Goal: Transaction & Acquisition: Download file/media

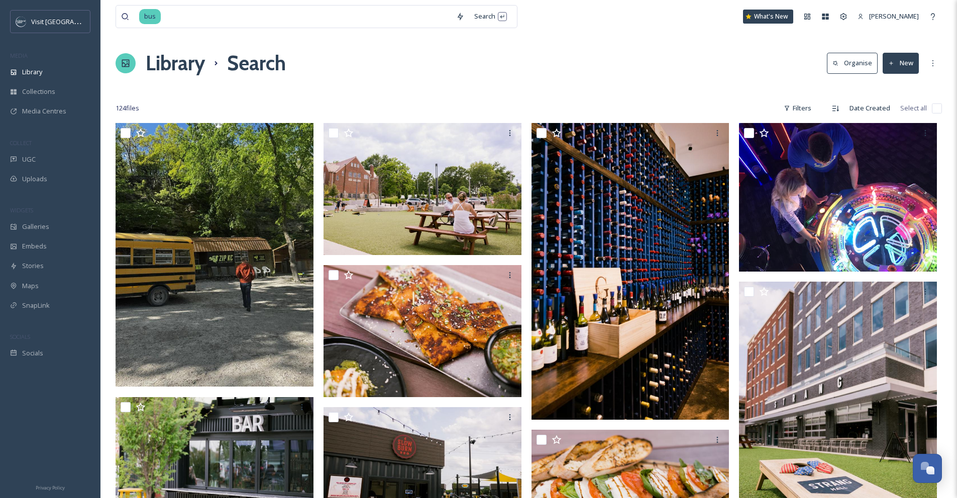
scroll to position [3273, 0]
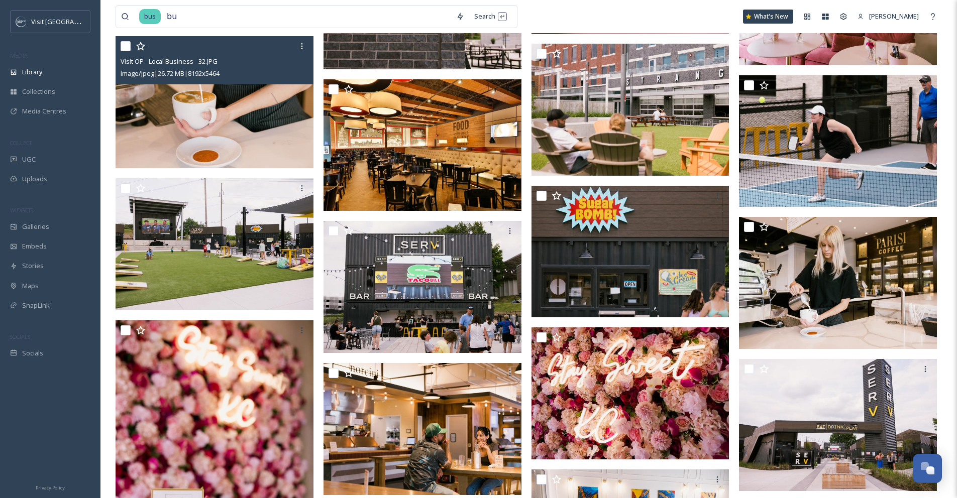
type input "b"
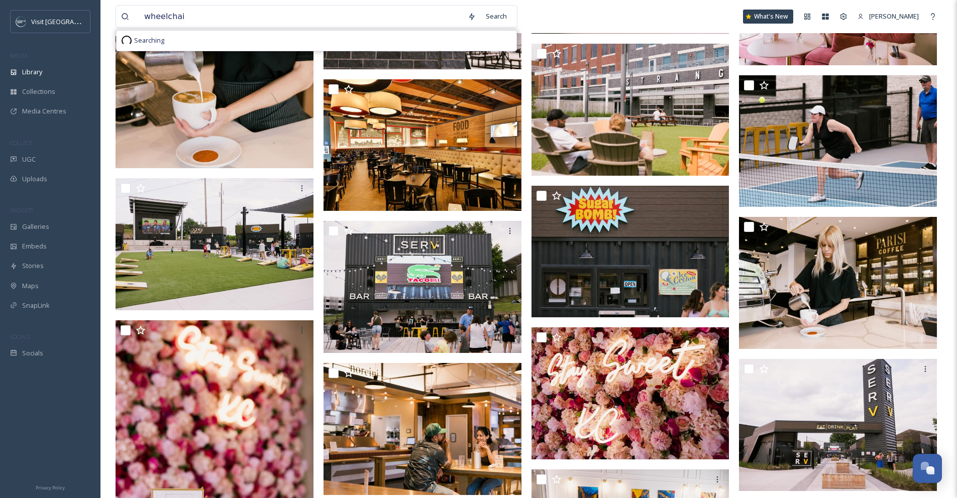
type input "wheelchair"
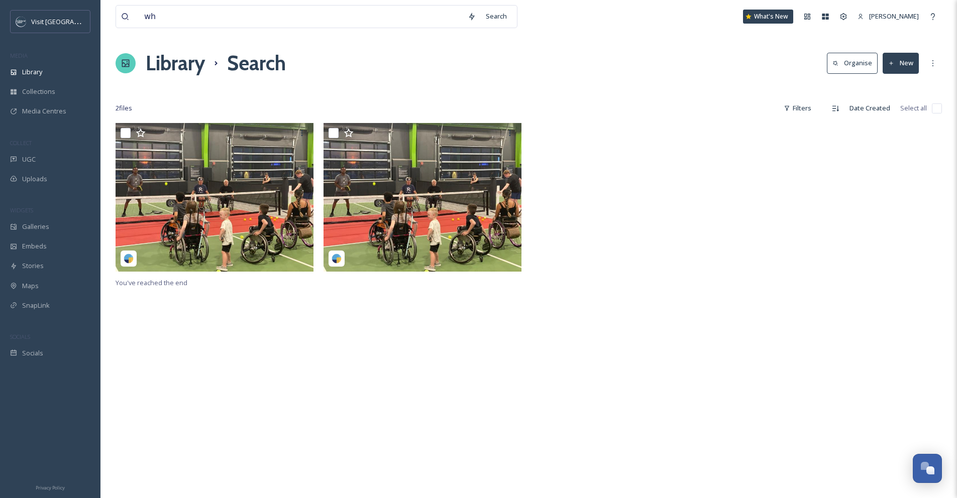
type input "w"
type input "[PERSON_NAME]"
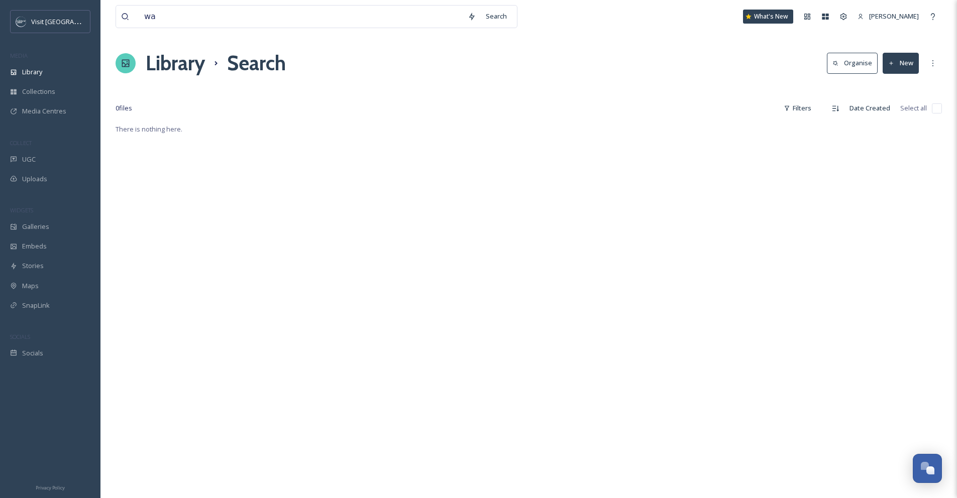
type input "w"
type input "access"
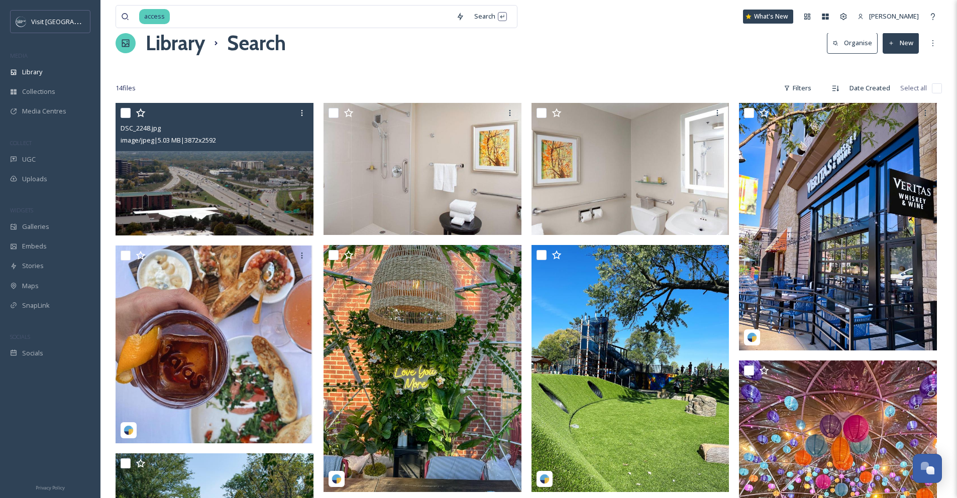
scroll to position [79, 0]
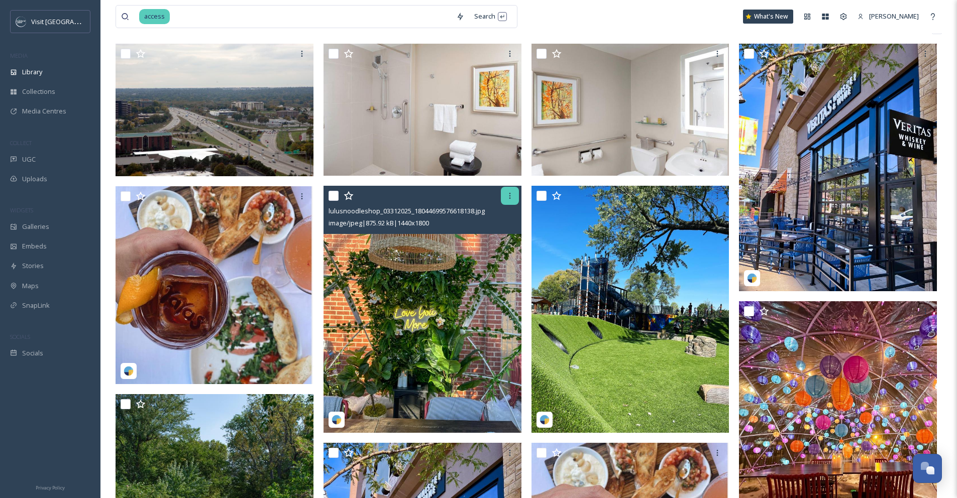
click at [506, 195] on icon at bounding box center [510, 196] width 8 height 8
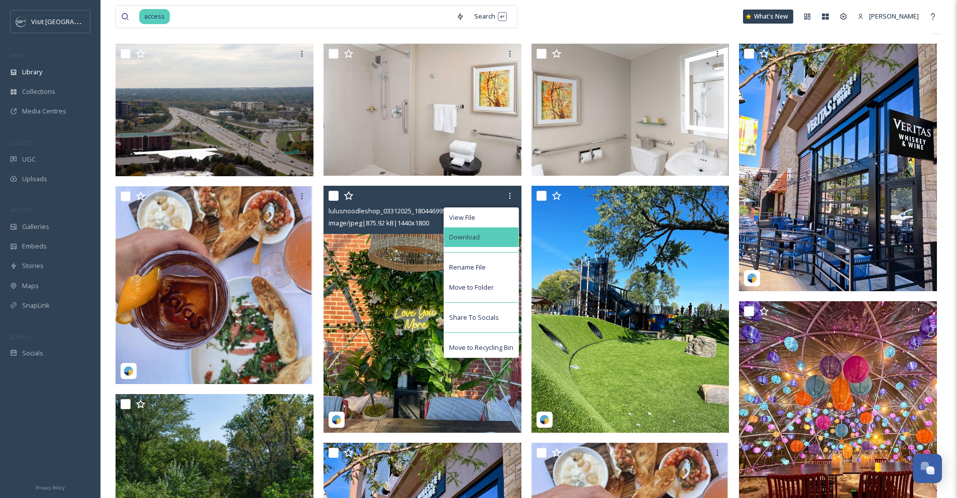
click at [501, 245] on div "Download" at bounding box center [481, 238] width 74 height 20
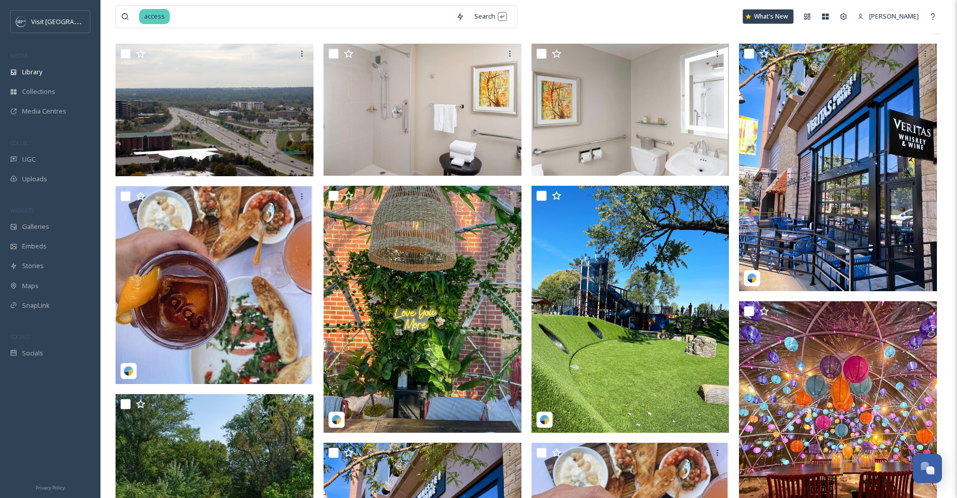
click at [751, 19] on icon at bounding box center [748, 17] width 6 height 6
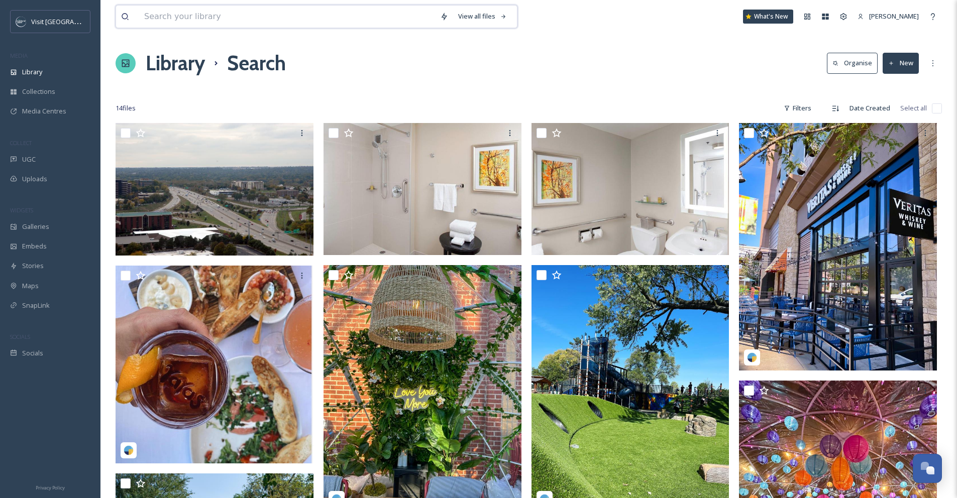
click at [221, 26] on input at bounding box center [287, 17] width 296 height 22
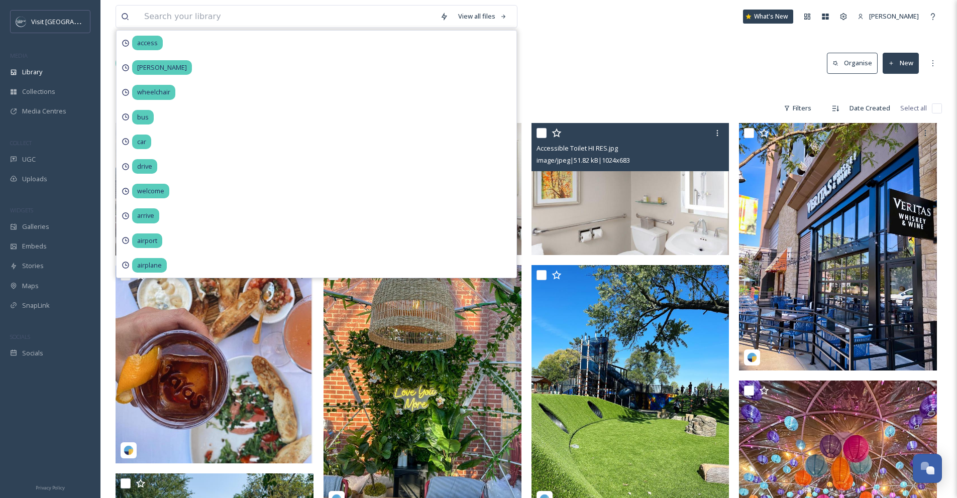
click at [635, 200] on img at bounding box center [630, 189] width 198 height 132
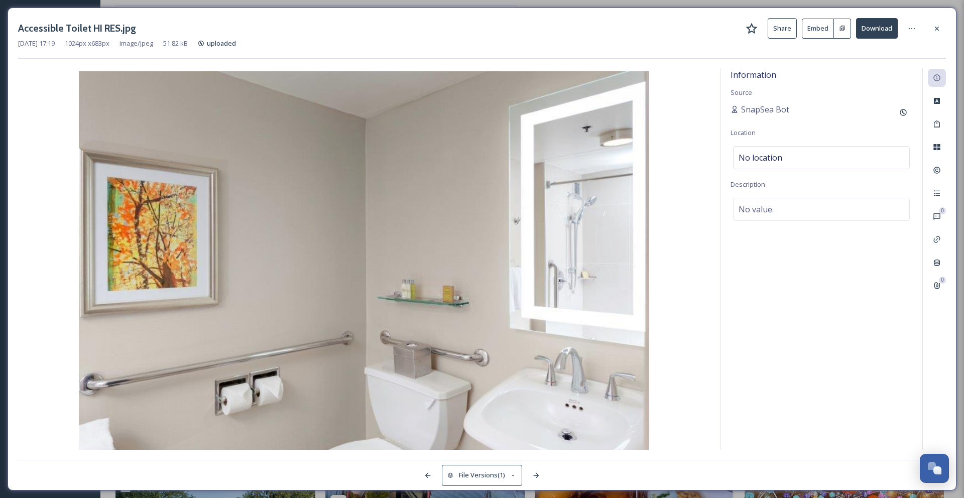
click at [882, 25] on button "Download" at bounding box center [877, 28] width 42 height 21
click at [872, 28] on button "Download" at bounding box center [877, 28] width 42 height 21
click at [939, 26] on icon at bounding box center [937, 29] width 8 height 8
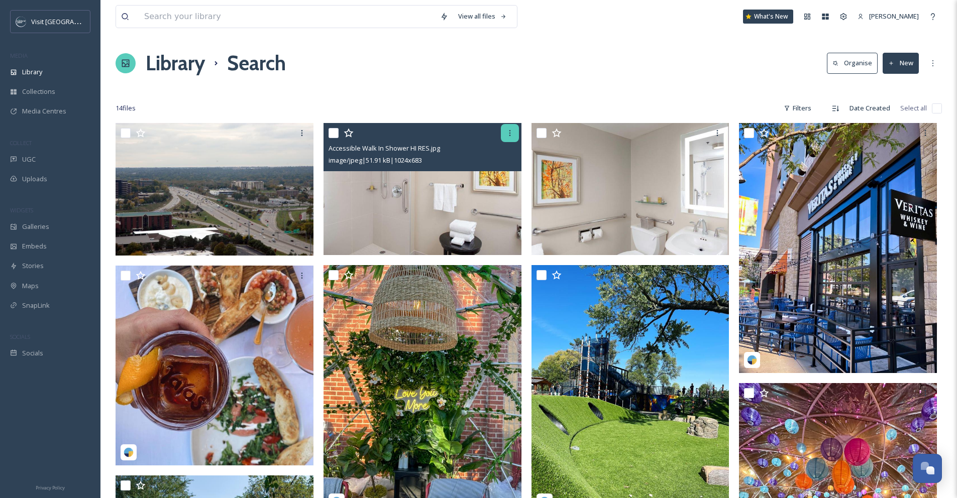
click at [502, 135] on div at bounding box center [510, 133] width 18 height 18
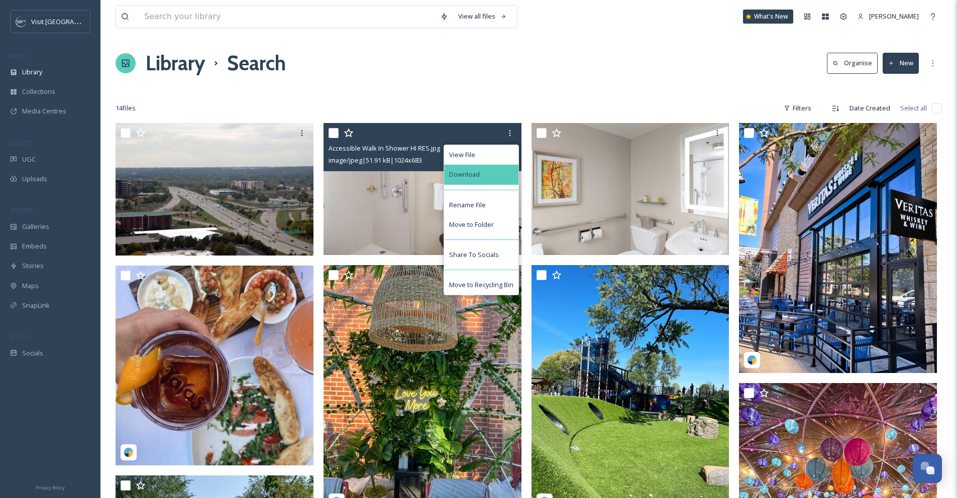
click at [500, 173] on div "Download" at bounding box center [481, 175] width 74 height 20
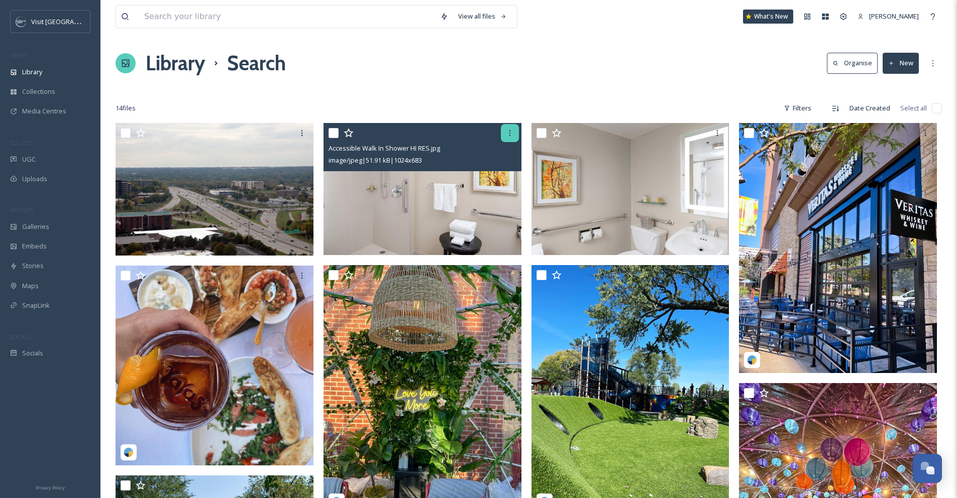
click at [509, 132] on icon at bounding box center [510, 133] width 8 height 8
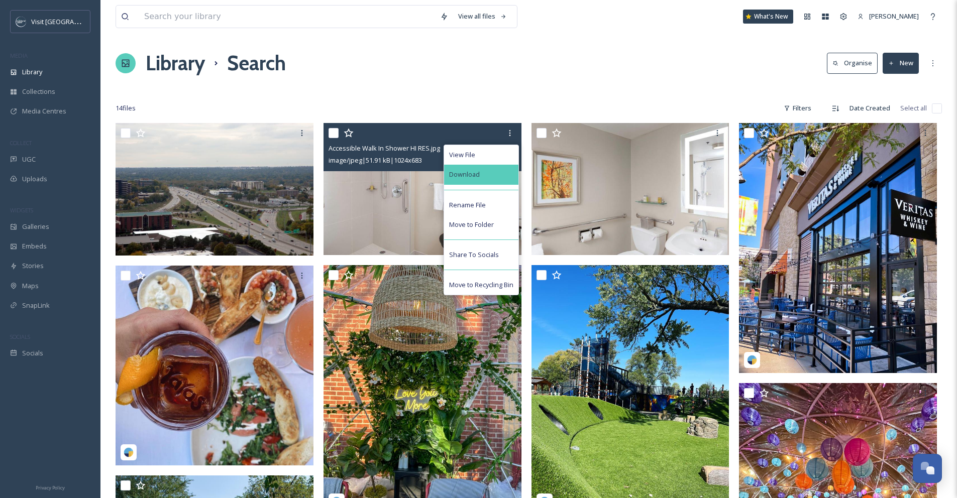
click at [493, 171] on div "Download" at bounding box center [481, 175] width 74 height 20
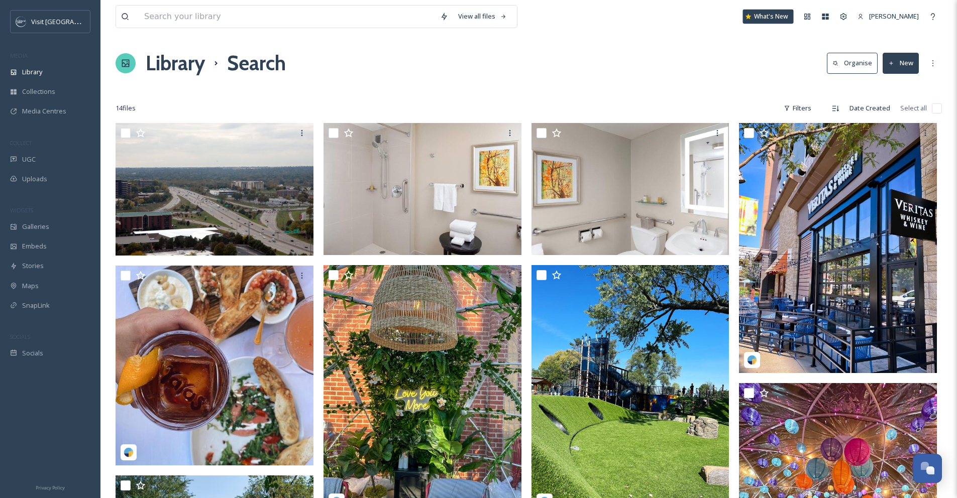
click at [751, 17] on icon at bounding box center [748, 17] width 6 height 6
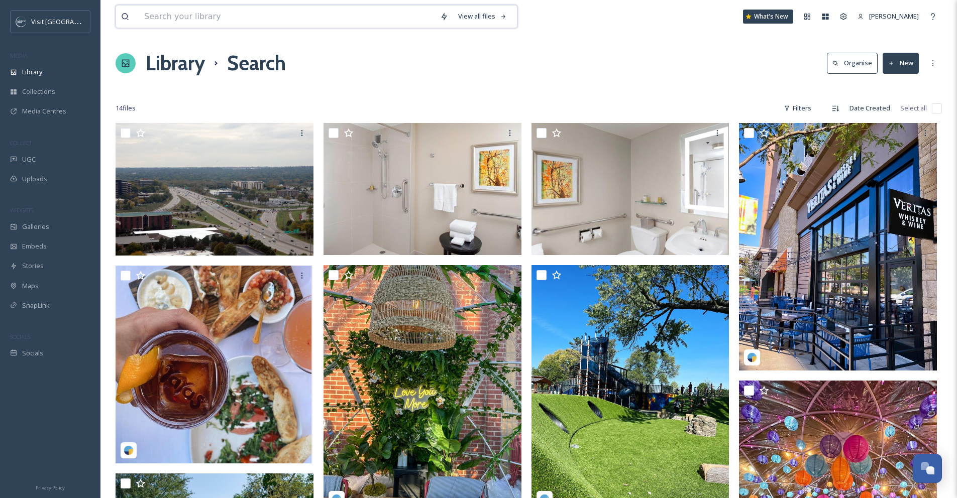
click at [207, 25] on input at bounding box center [287, 17] width 296 height 22
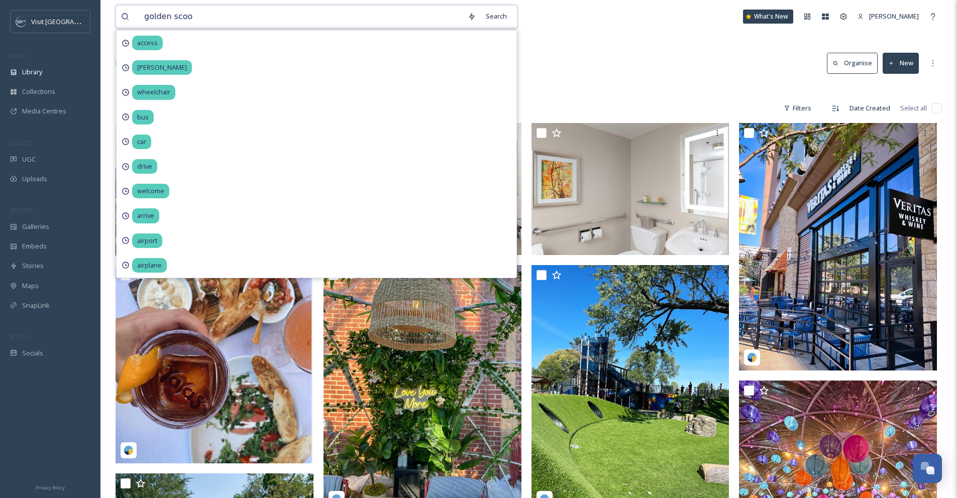
type input "golden scoop"
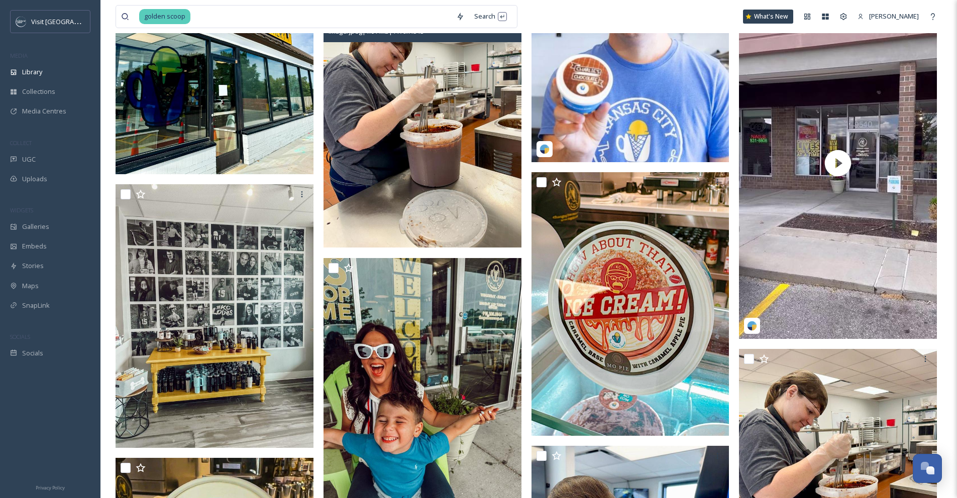
scroll to position [175, 0]
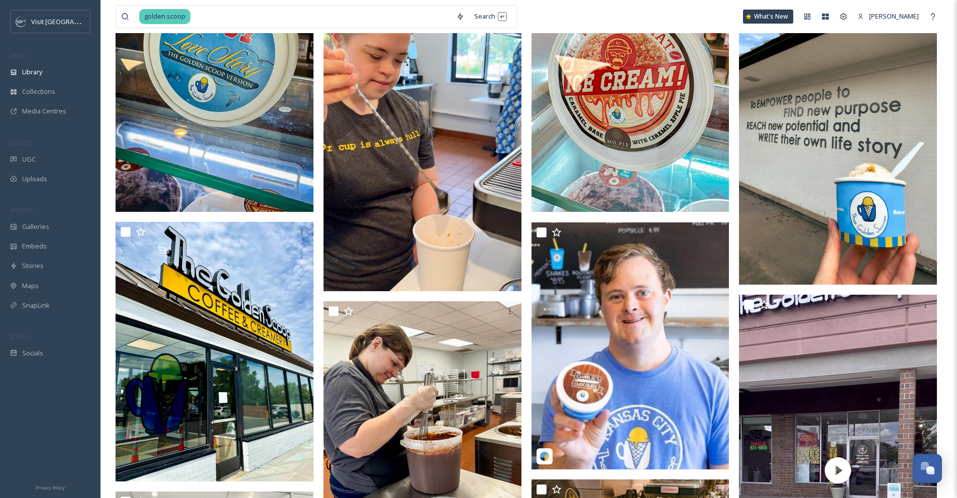
click at [699, 203] on img at bounding box center [630, 80] width 198 height 264
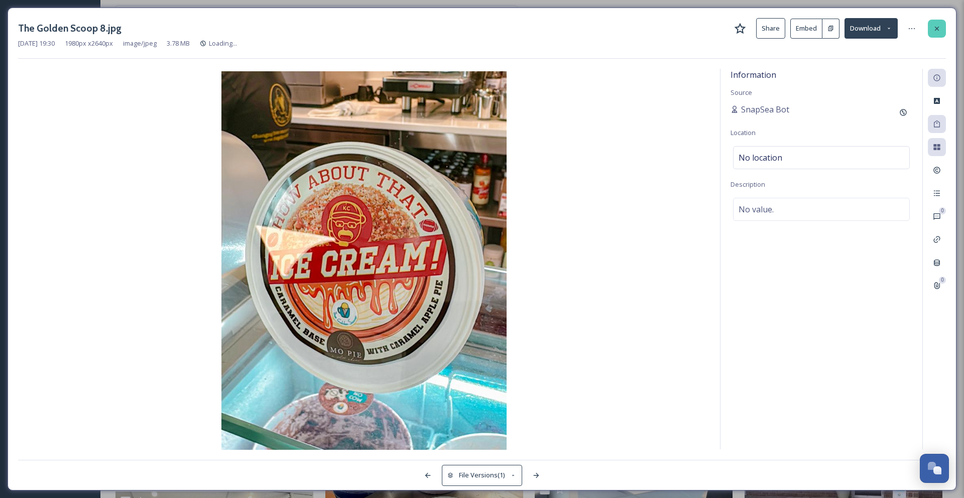
click at [938, 26] on icon at bounding box center [937, 29] width 8 height 8
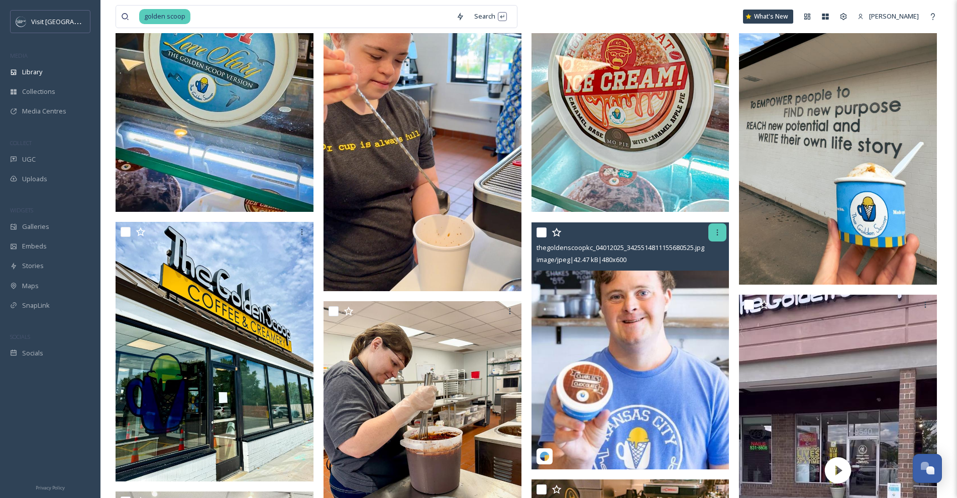
click at [714, 238] on div at bounding box center [717, 233] width 18 height 18
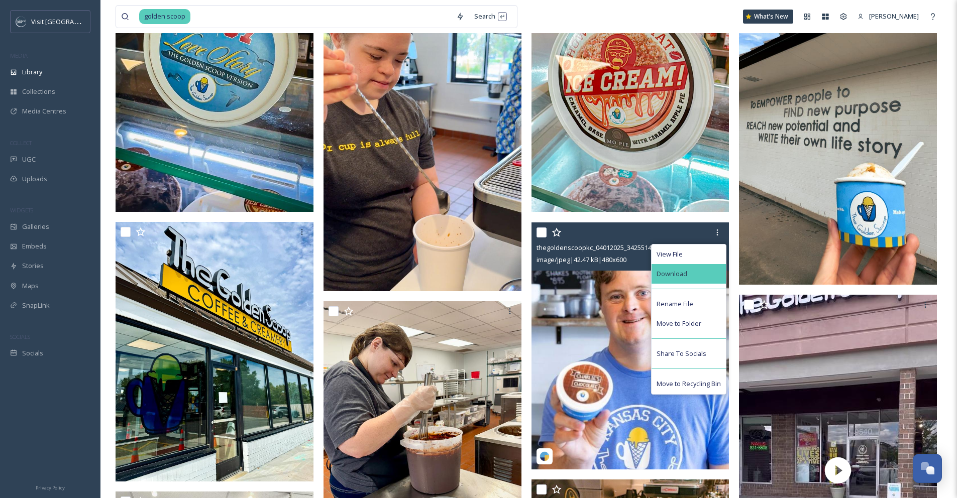
click at [686, 276] on span "Download" at bounding box center [671, 274] width 31 height 10
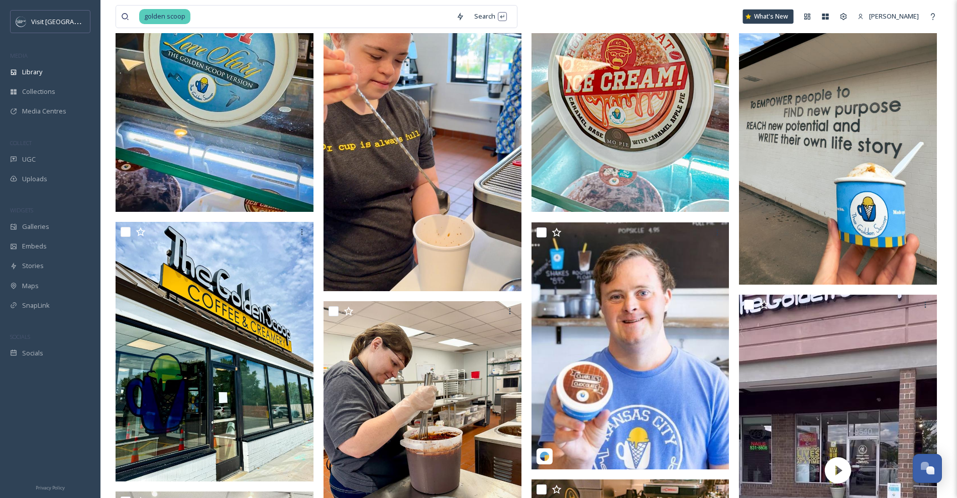
click at [751, 18] on icon at bounding box center [748, 17] width 6 height 6
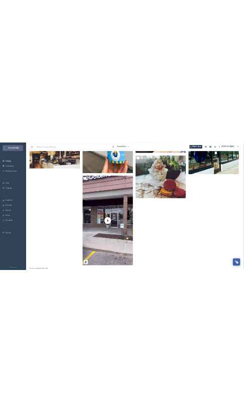
scroll to position [316, 0]
